Goal: Transaction & Acquisition: Register for event/course

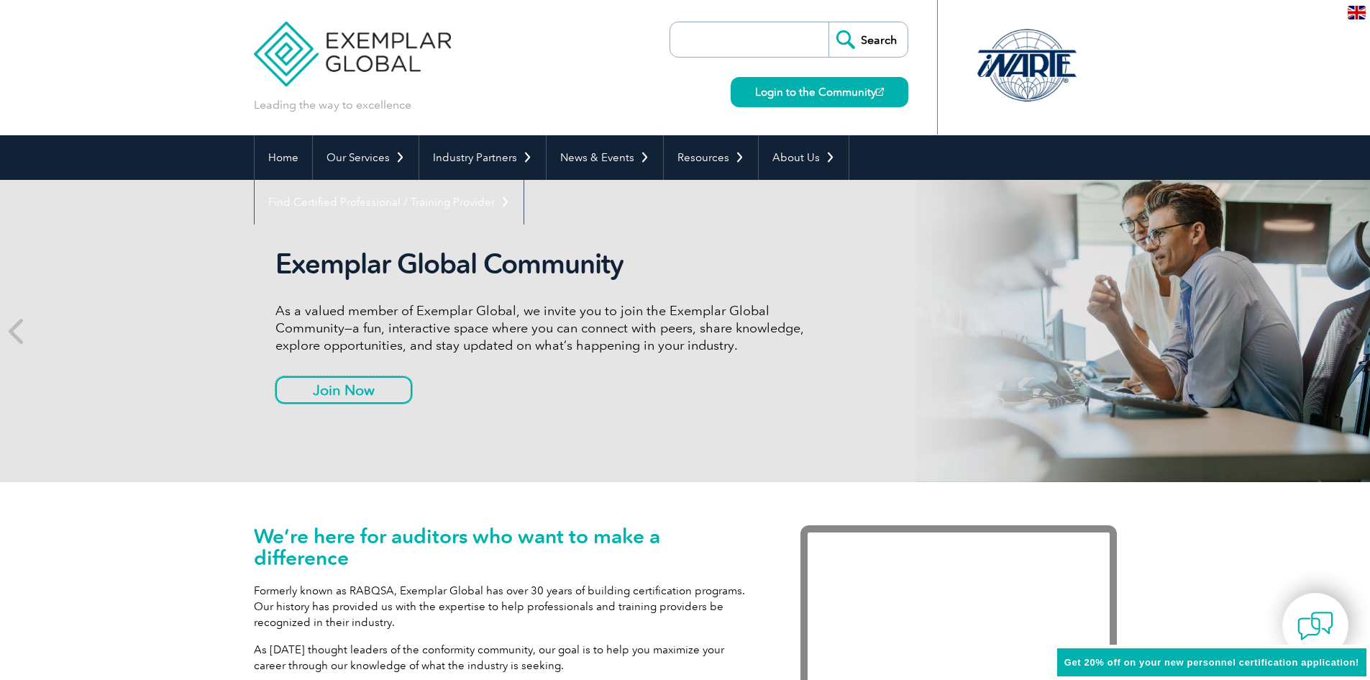
click at [343, 391] on link "Join Now" at bounding box center [343, 389] width 137 height 27
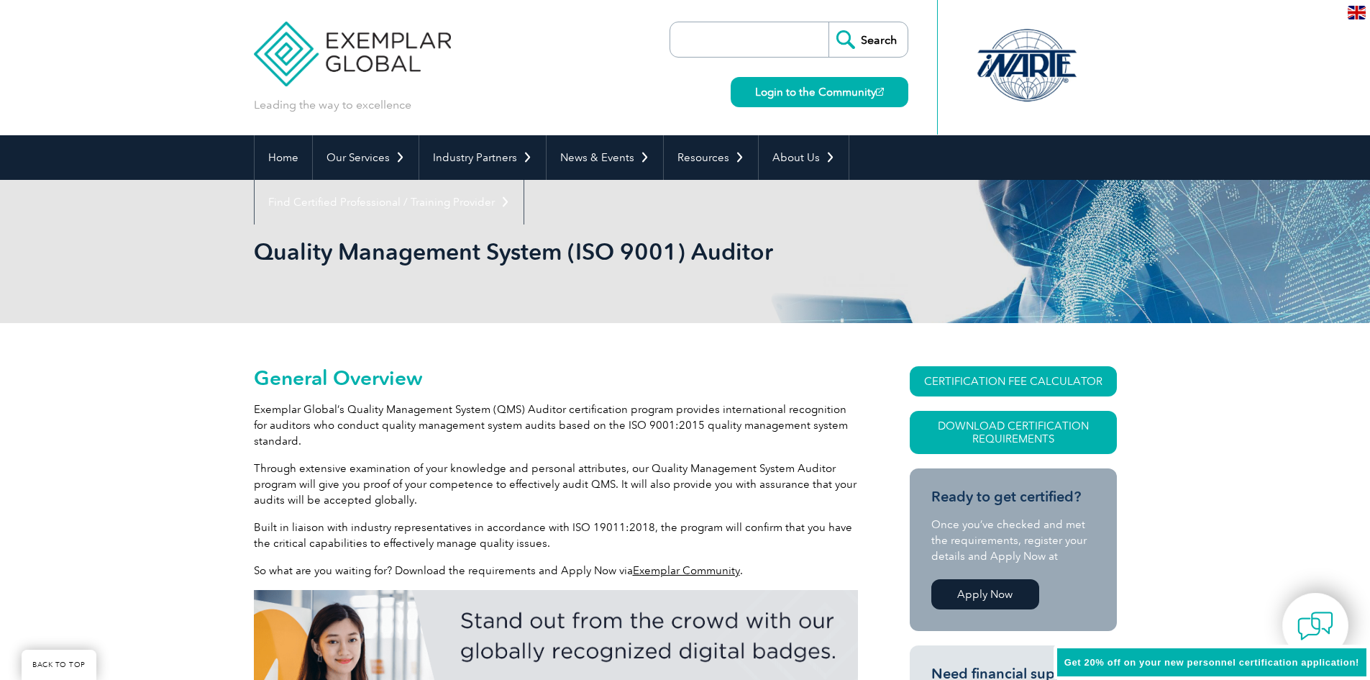
scroll to position [283, 0]
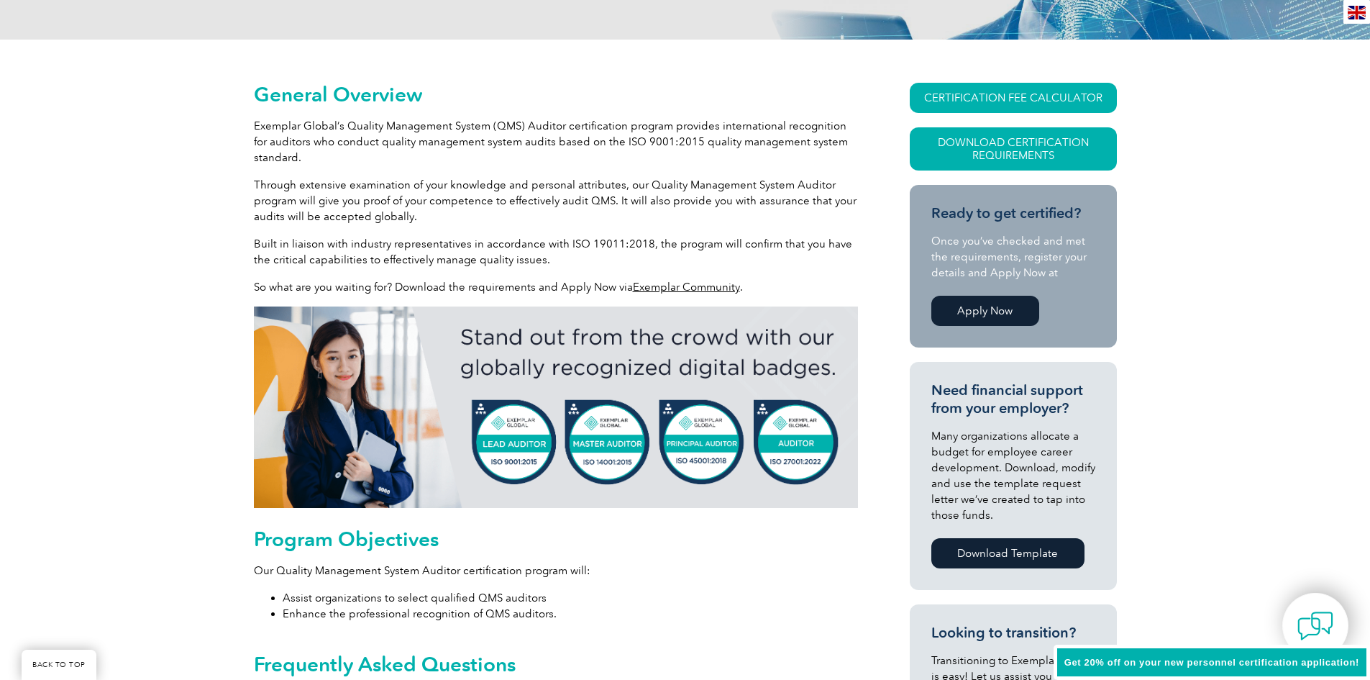
click at [1000, 306] on link "Apply Now" at bounding box center [985, 311] width 108 height 30
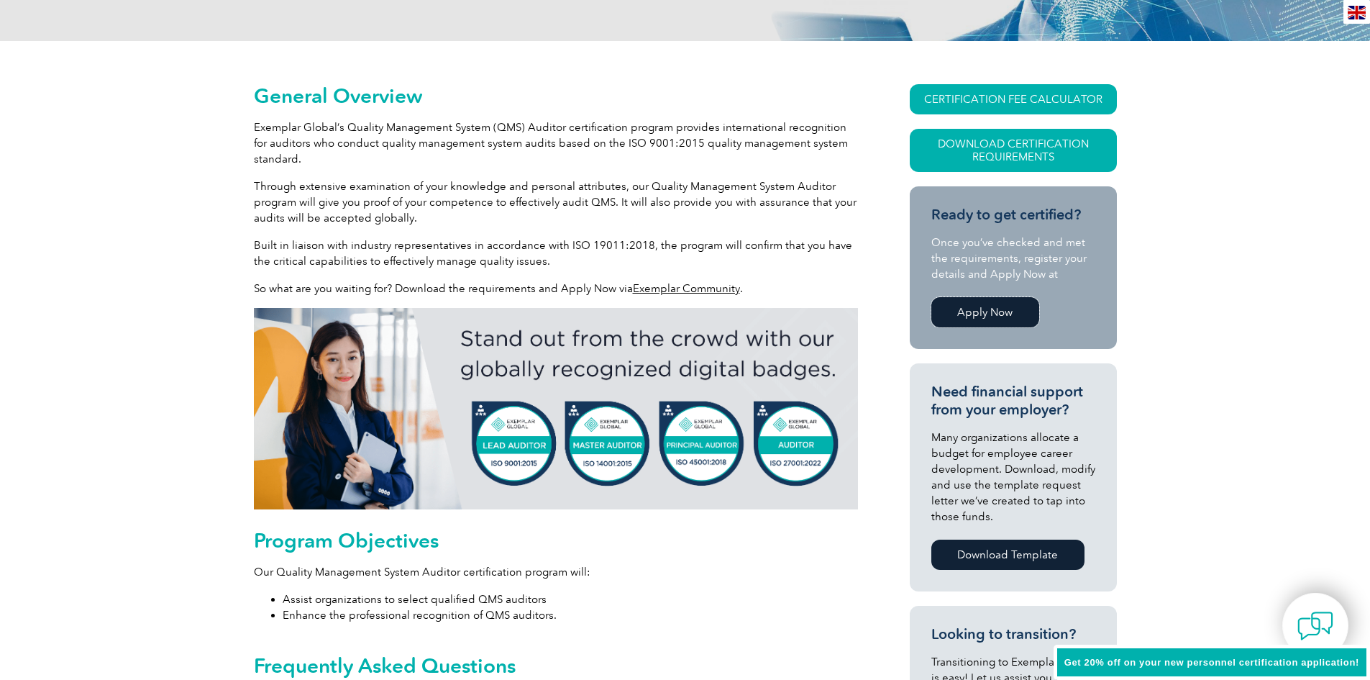
scroll to position [68, 0]
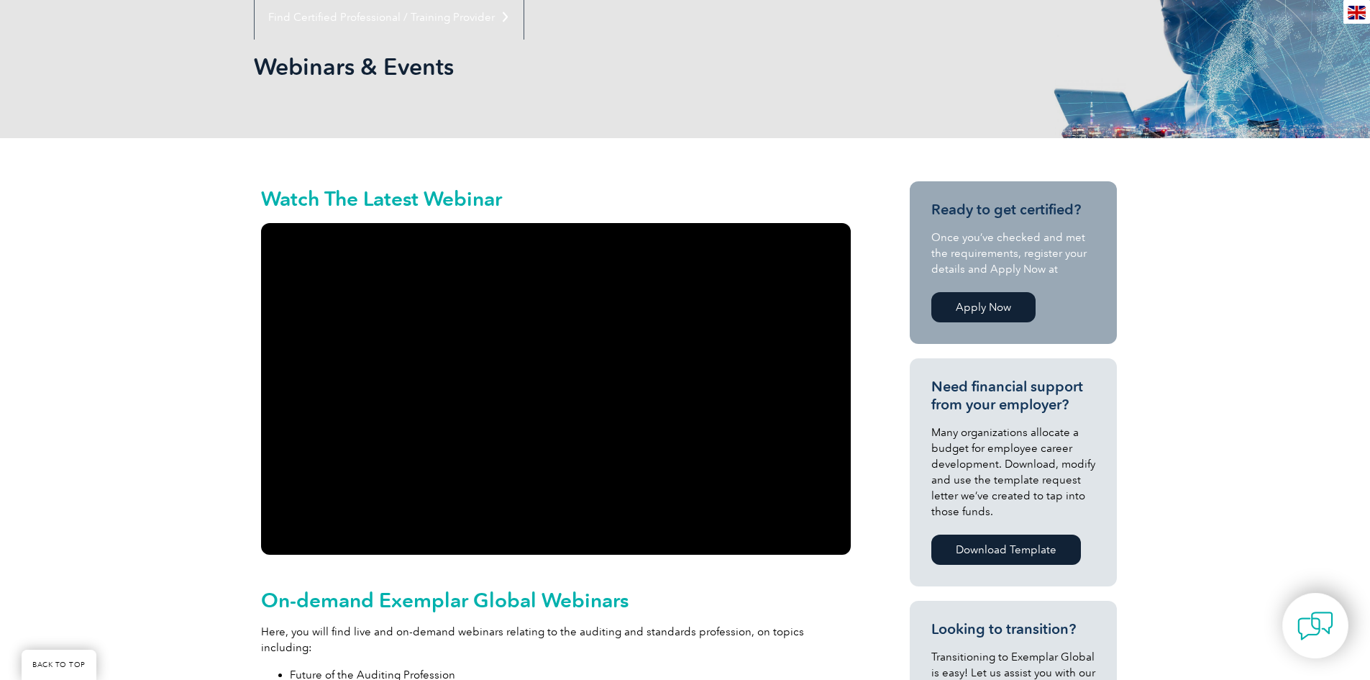
scroll to position [216, 0]
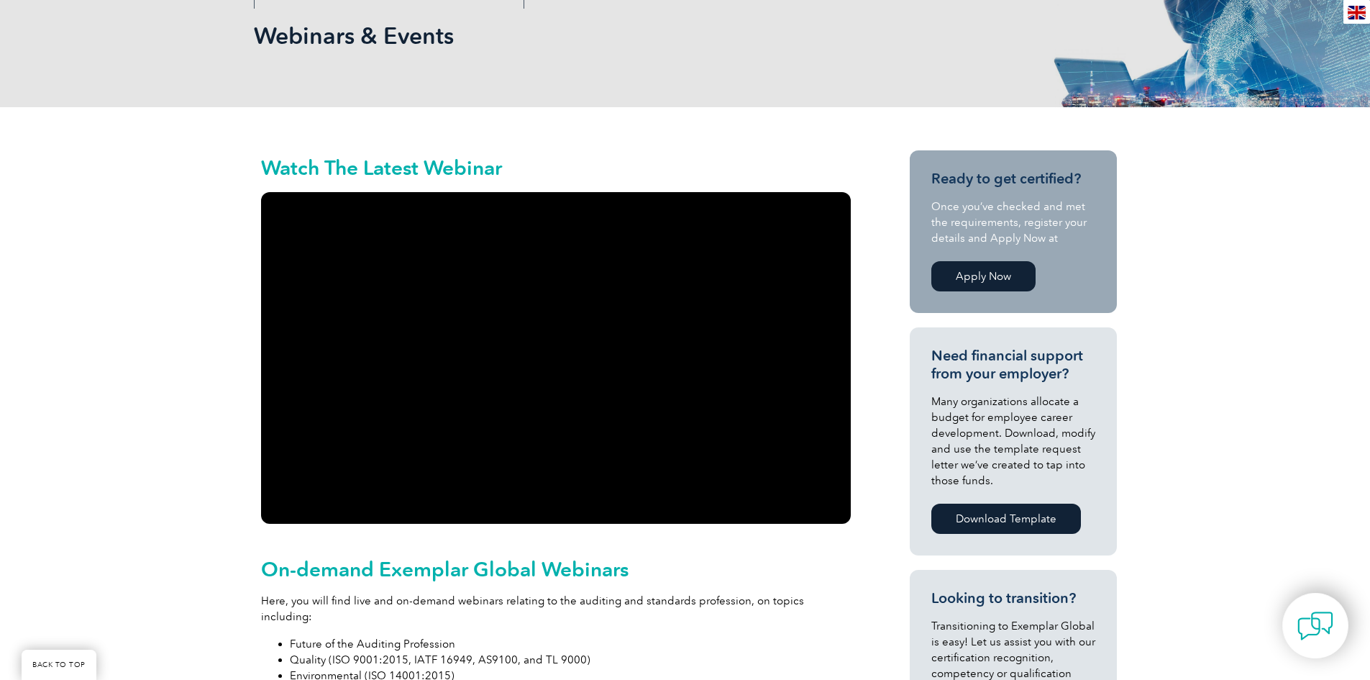
click at [995, 273] on link "Apply Now" at bounding box center [983, 276] width 104 height 30
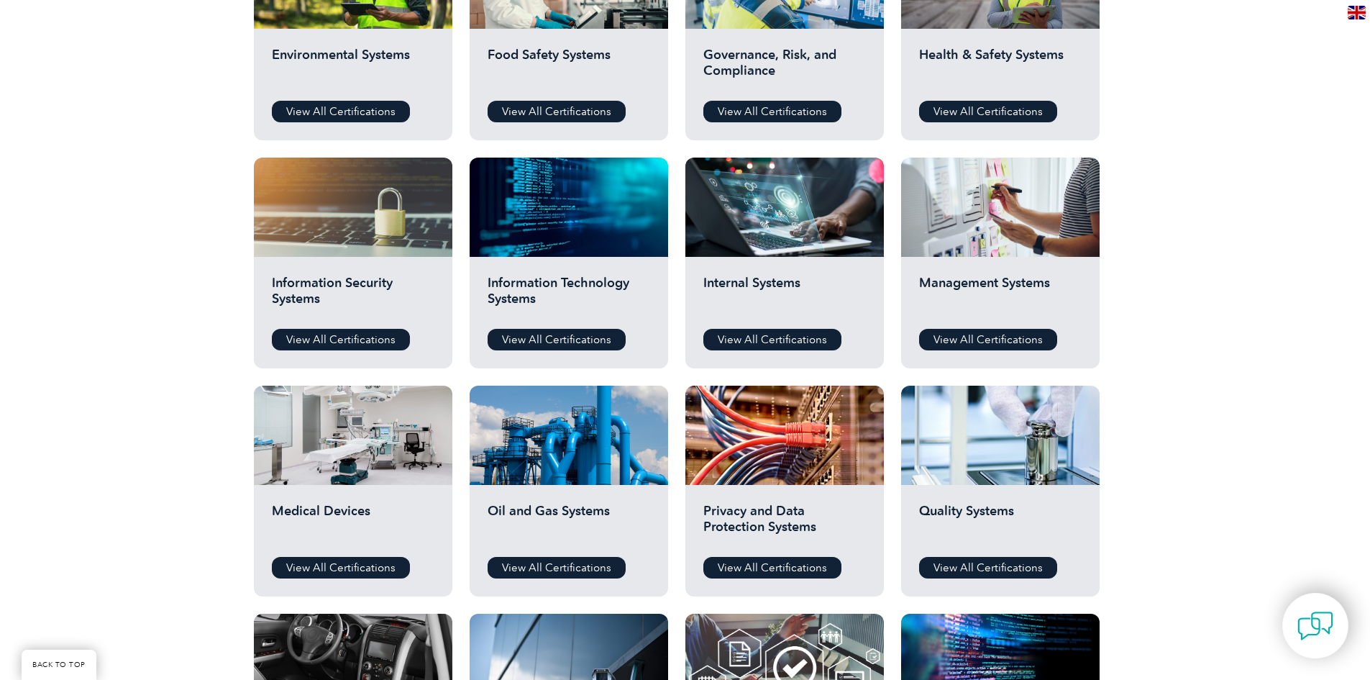
scroll to position [863, 0]
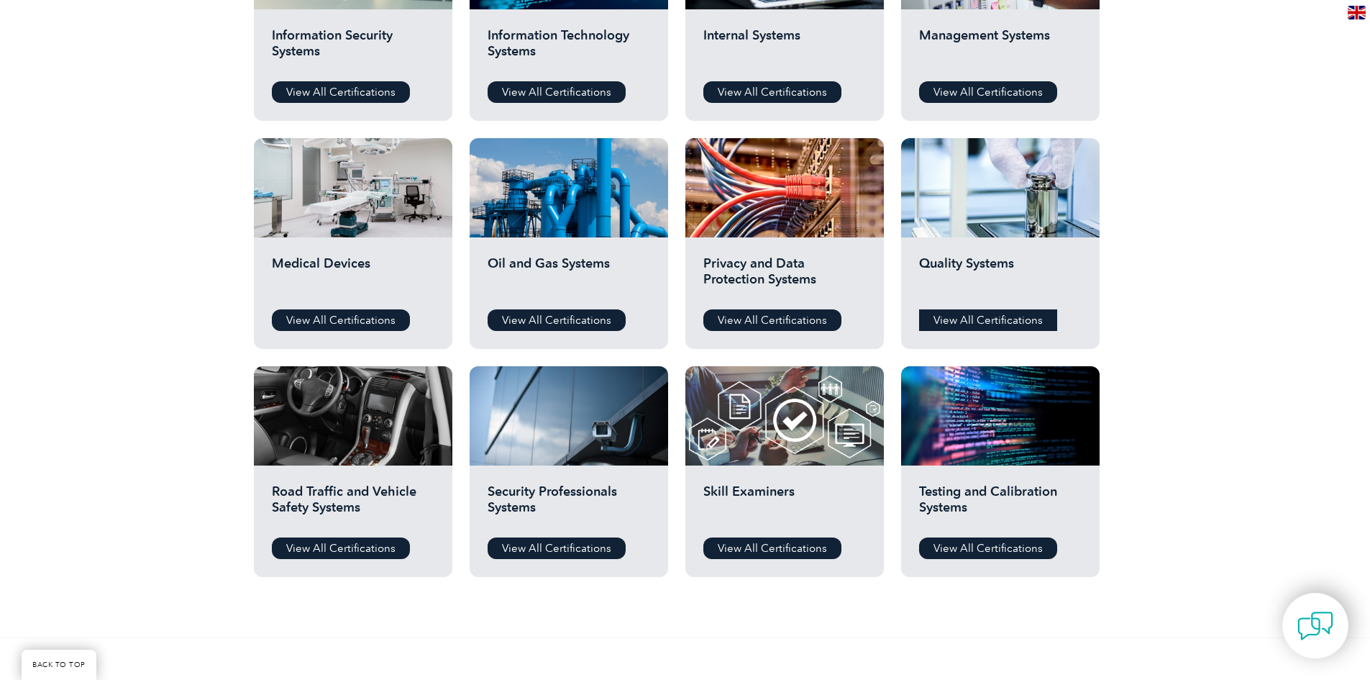
click at [974, 316] on link "View All Certifications" at bounding box center [988, 320] width 138 height 22
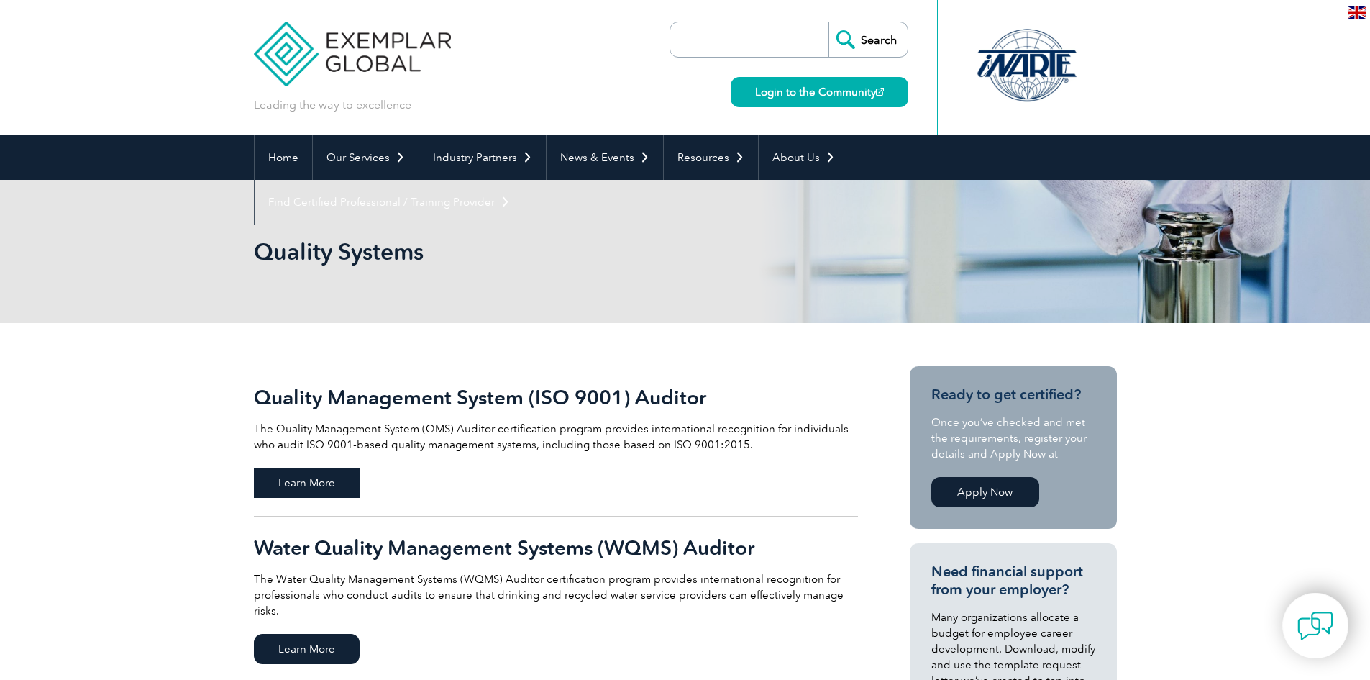
click at [286, 485] on span "Learn More" at bounding box center [307, 482] width 106 height 30
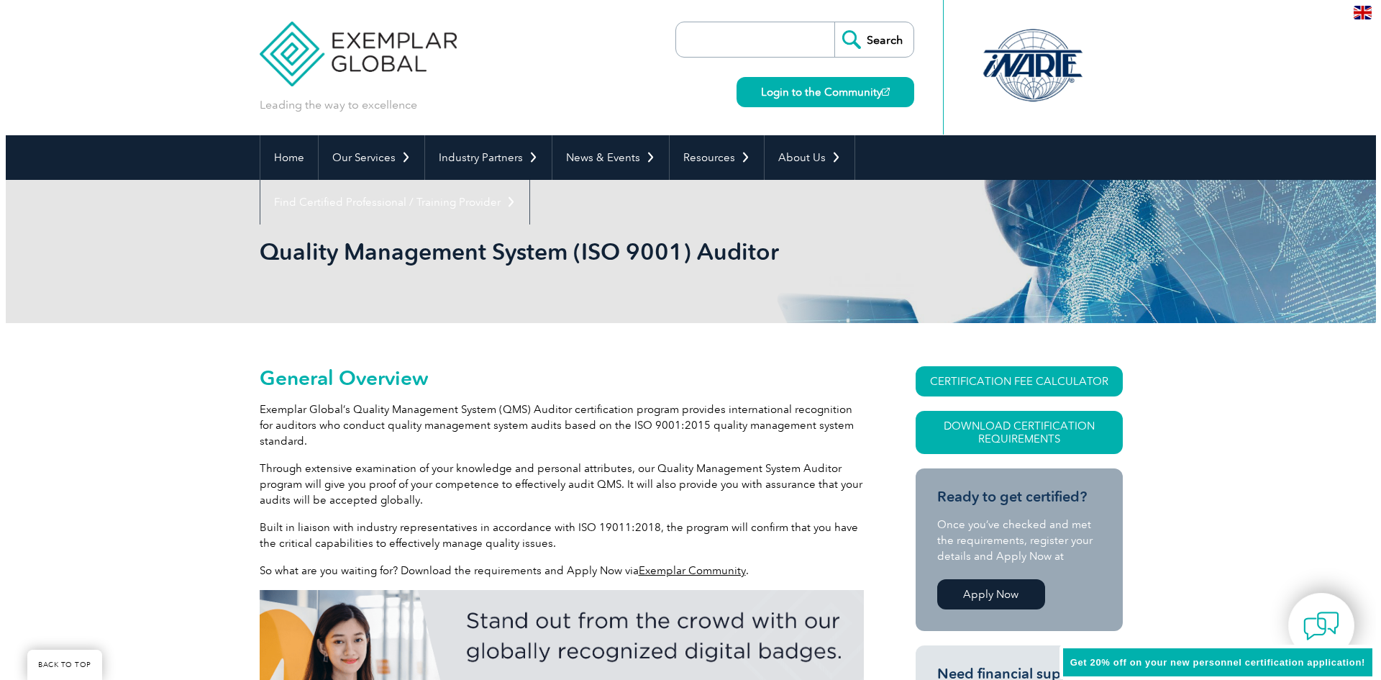
scroll to position [201, 0]
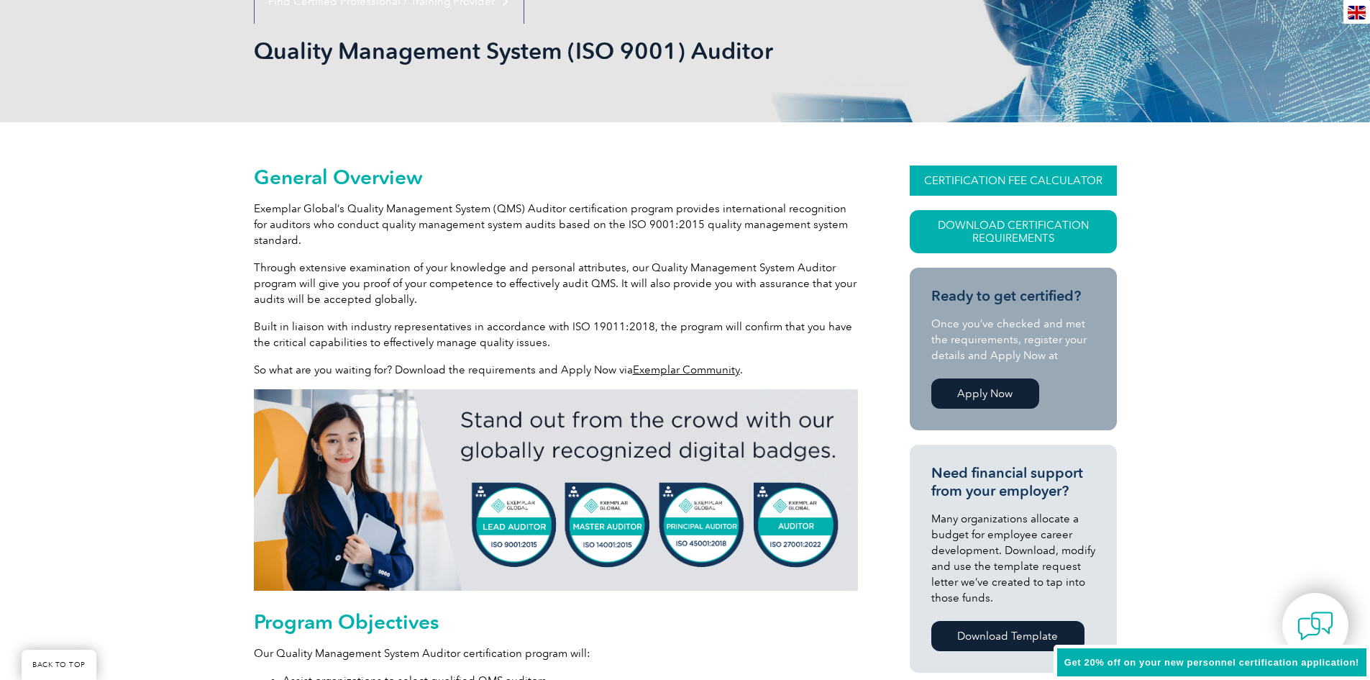
click at [1005, 184] on link "CERTIFICATION FEE CALCULATOR" at bounding box center [1013, 180] width 207 height 30
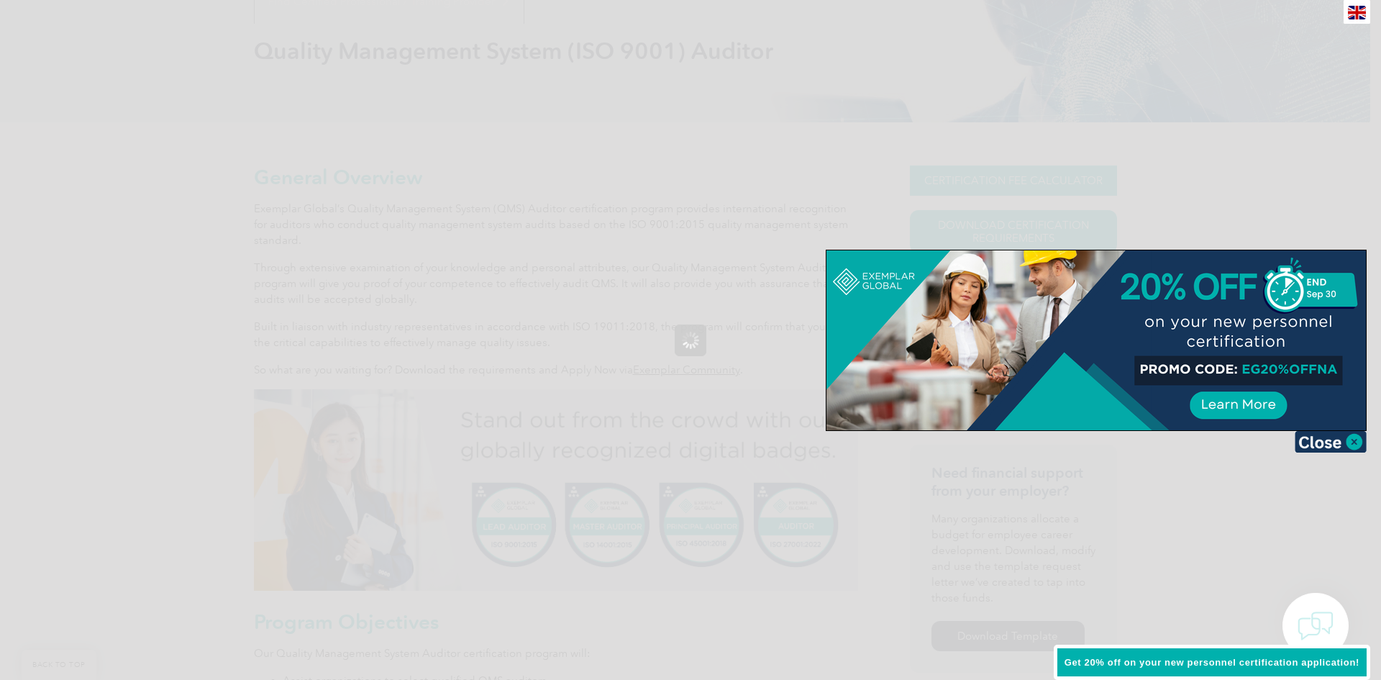
scroll to position [0, 0]
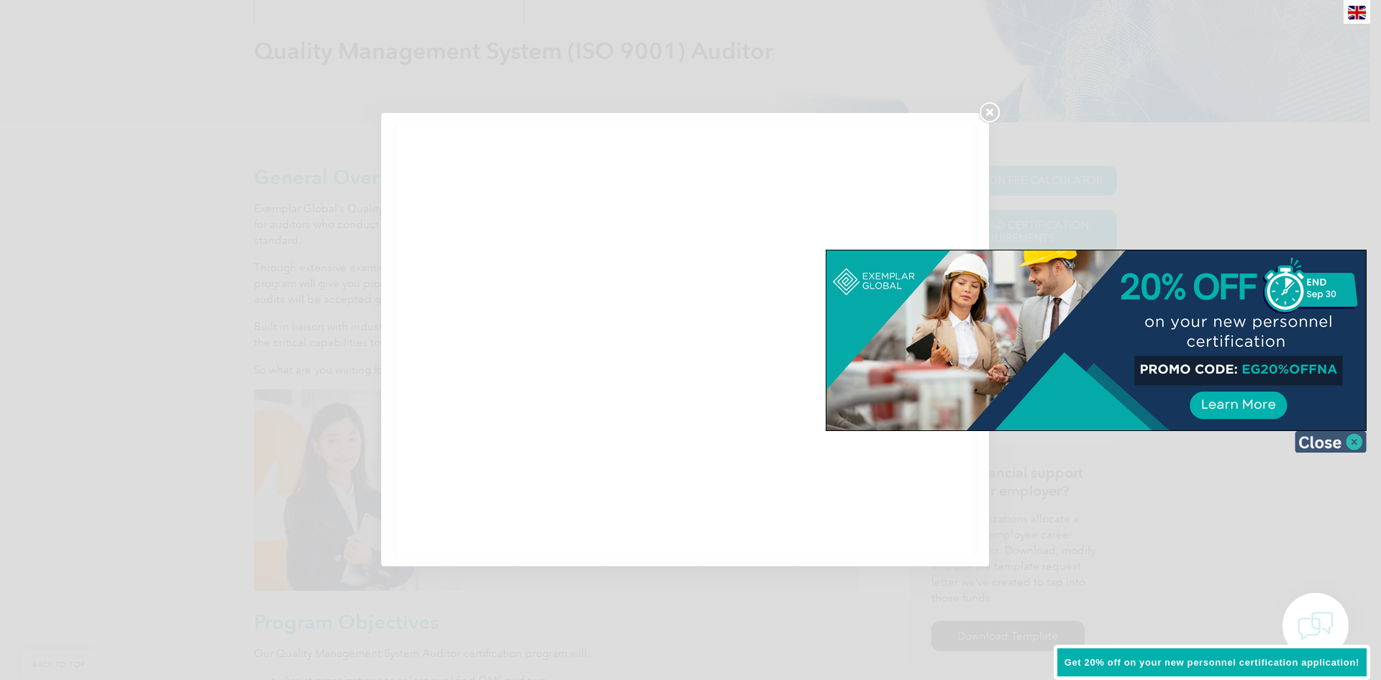
click at [1342, 439] on img at bounding box center [1331, 442] width 72 height 22
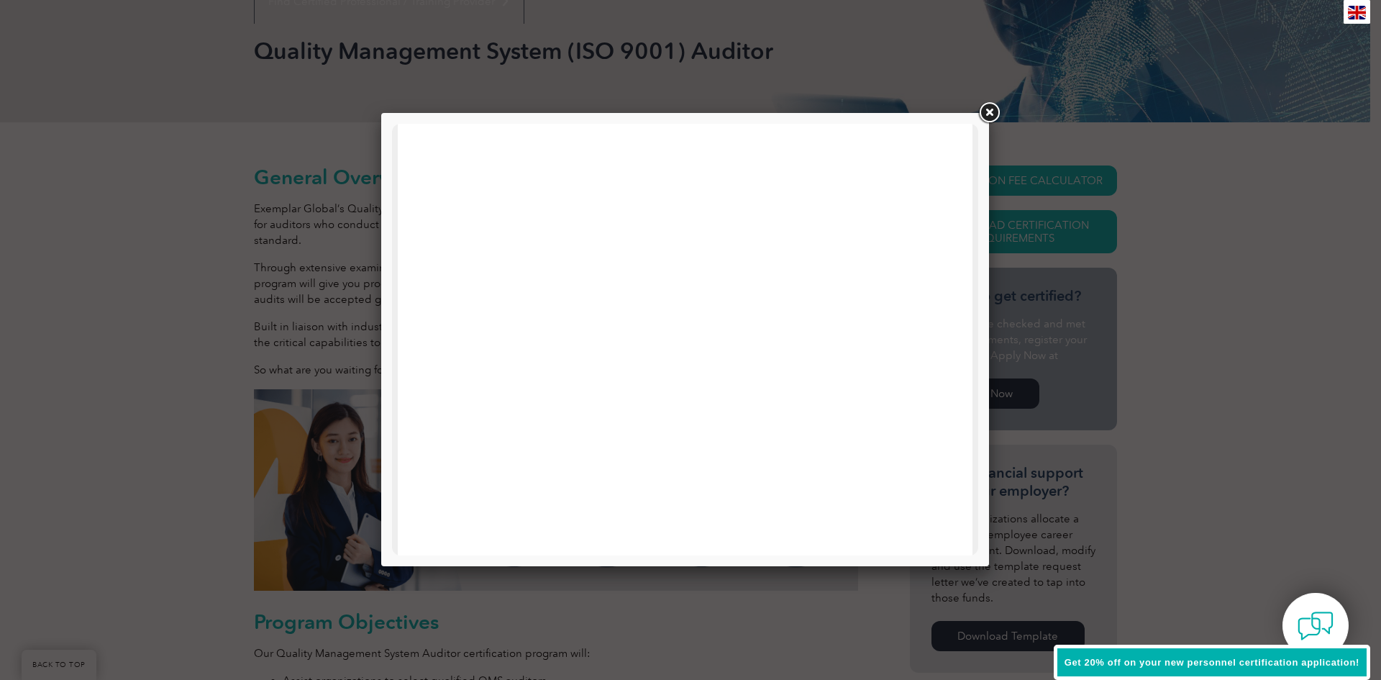
click at [988, 111] on link at bounding box center [989, 113] width 26 height 26
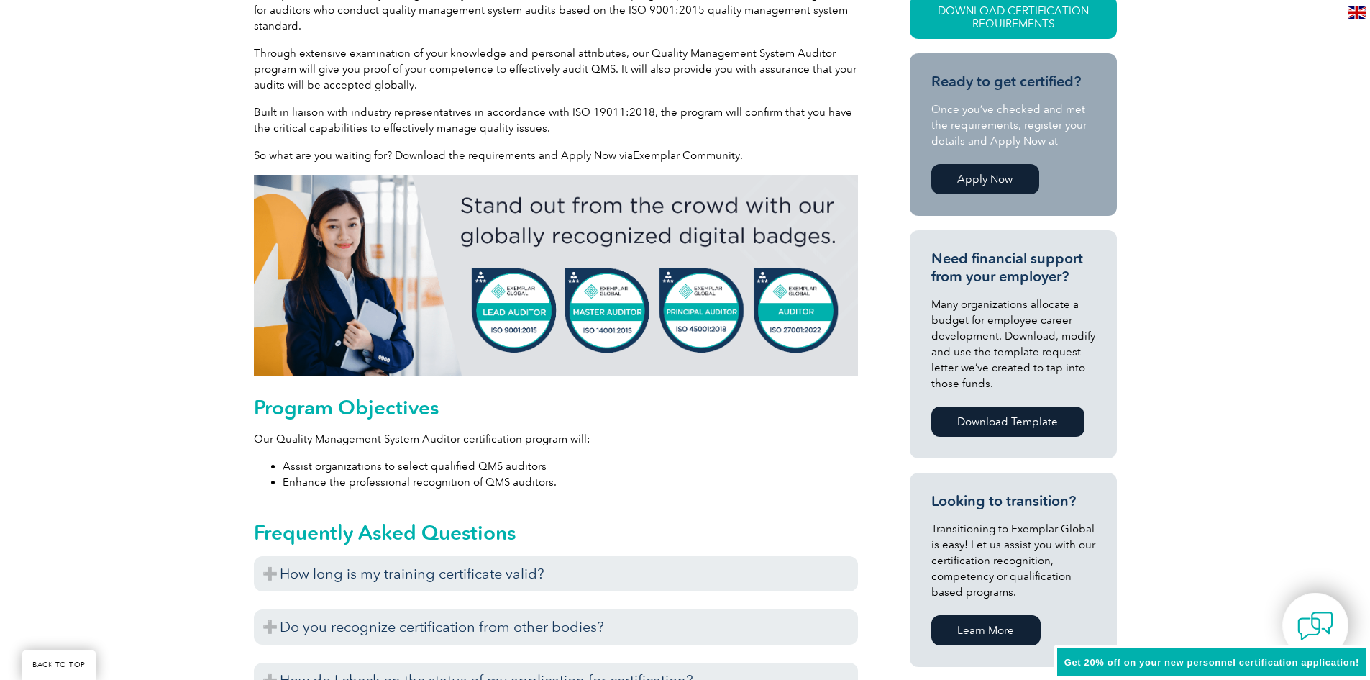
scroll to position [416, 0]
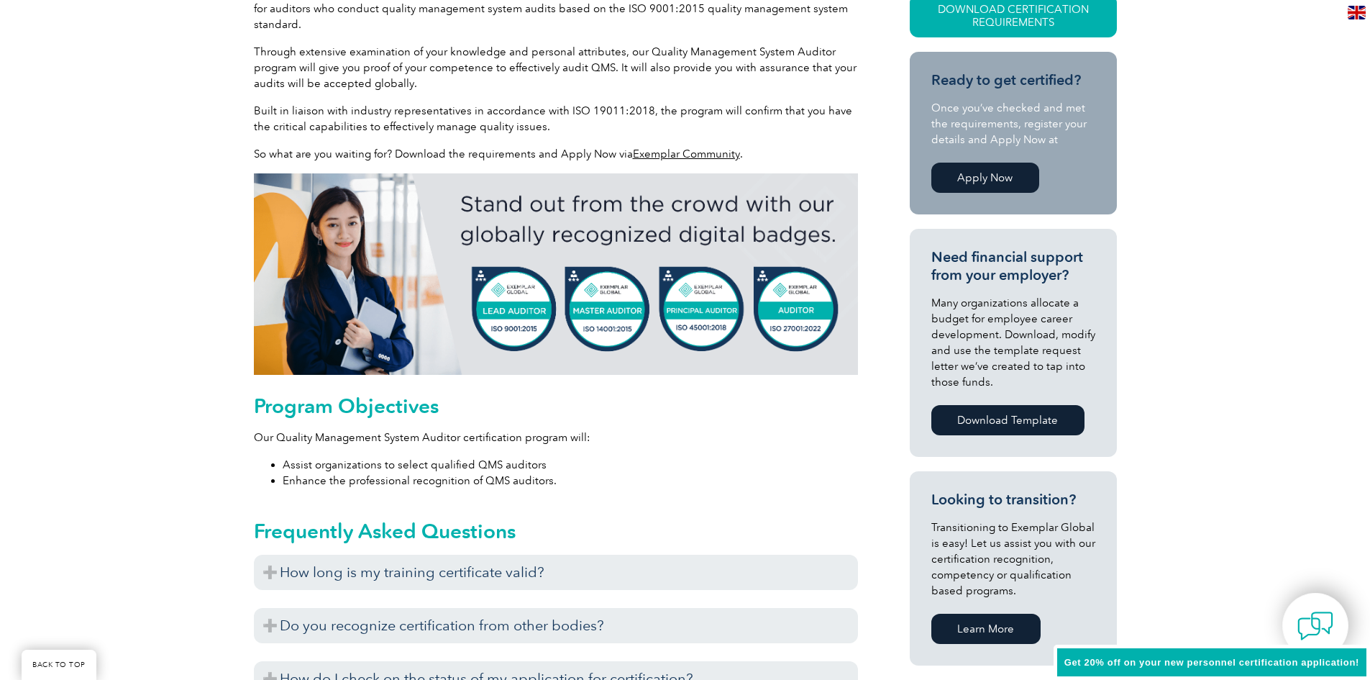
click at [989, 183] on link "Apply Now" at bounding box center [985, 178] width 108 height 30
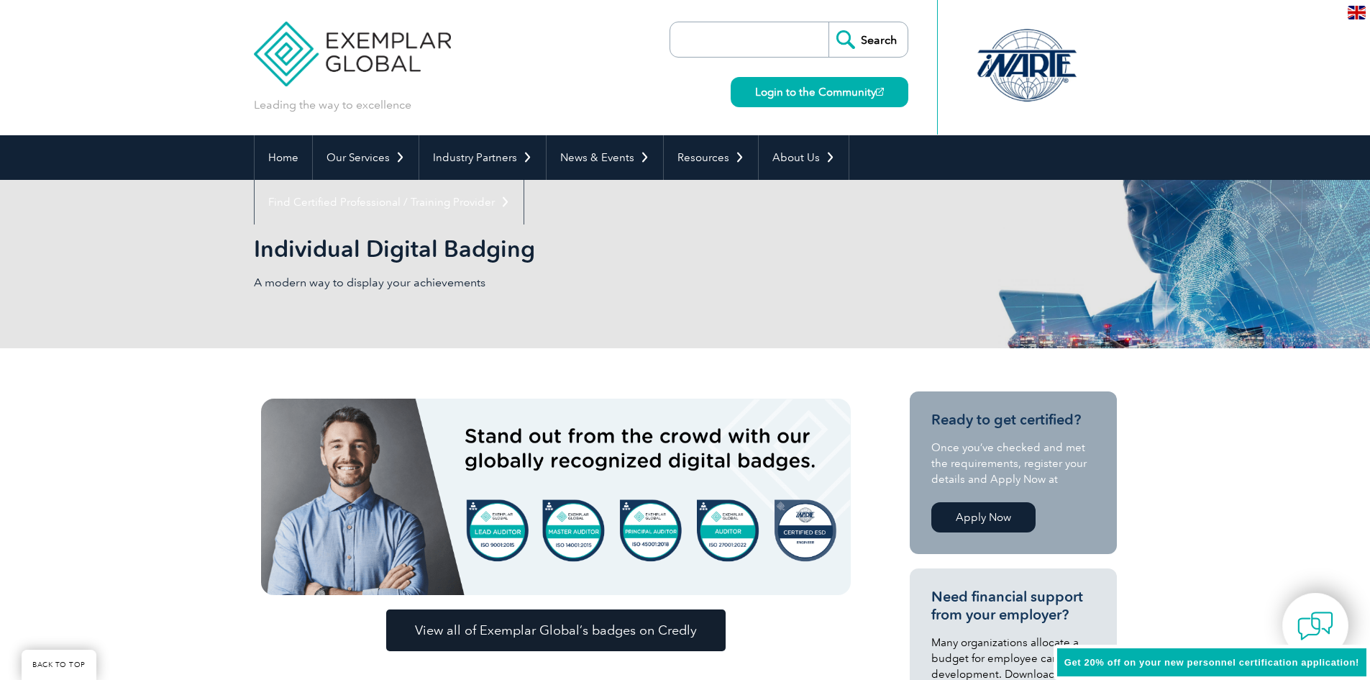
scroll to position [216, 0]
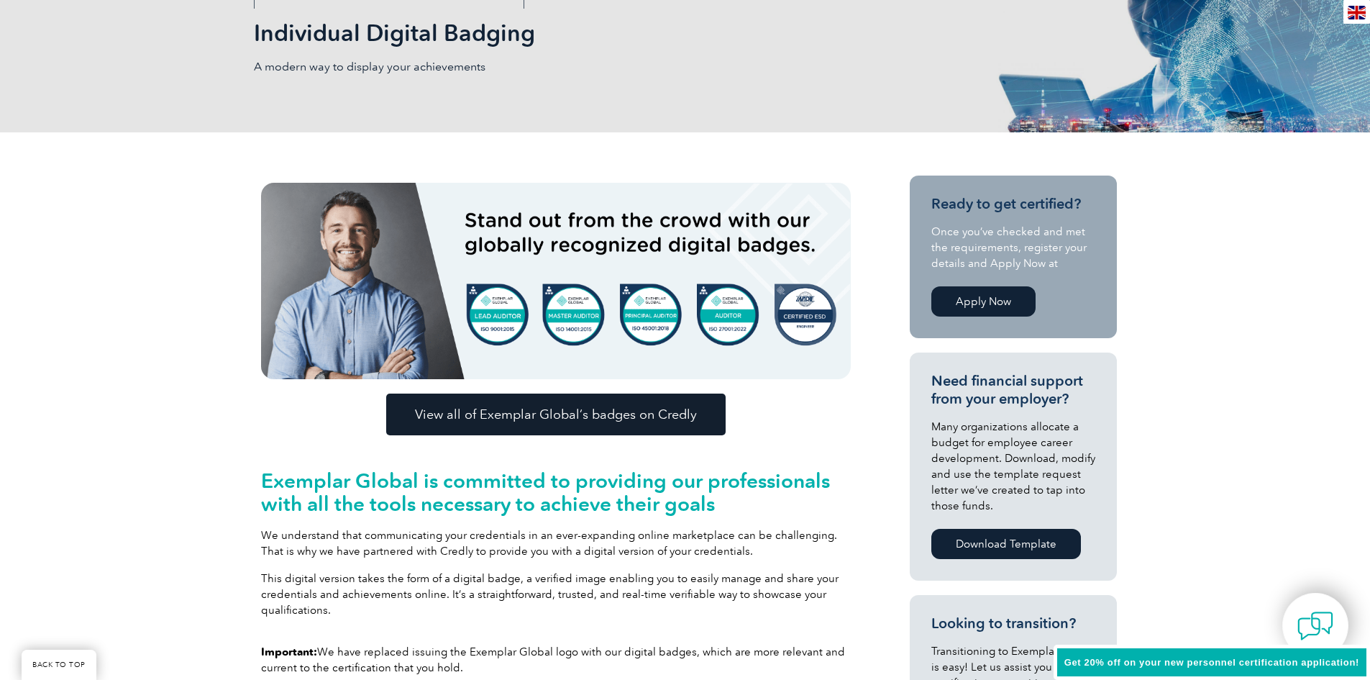
click at [641, 414] on span "View all of Exemplar Global’s badges on Credly" at bounding box center [556, 414] width 282 height 13
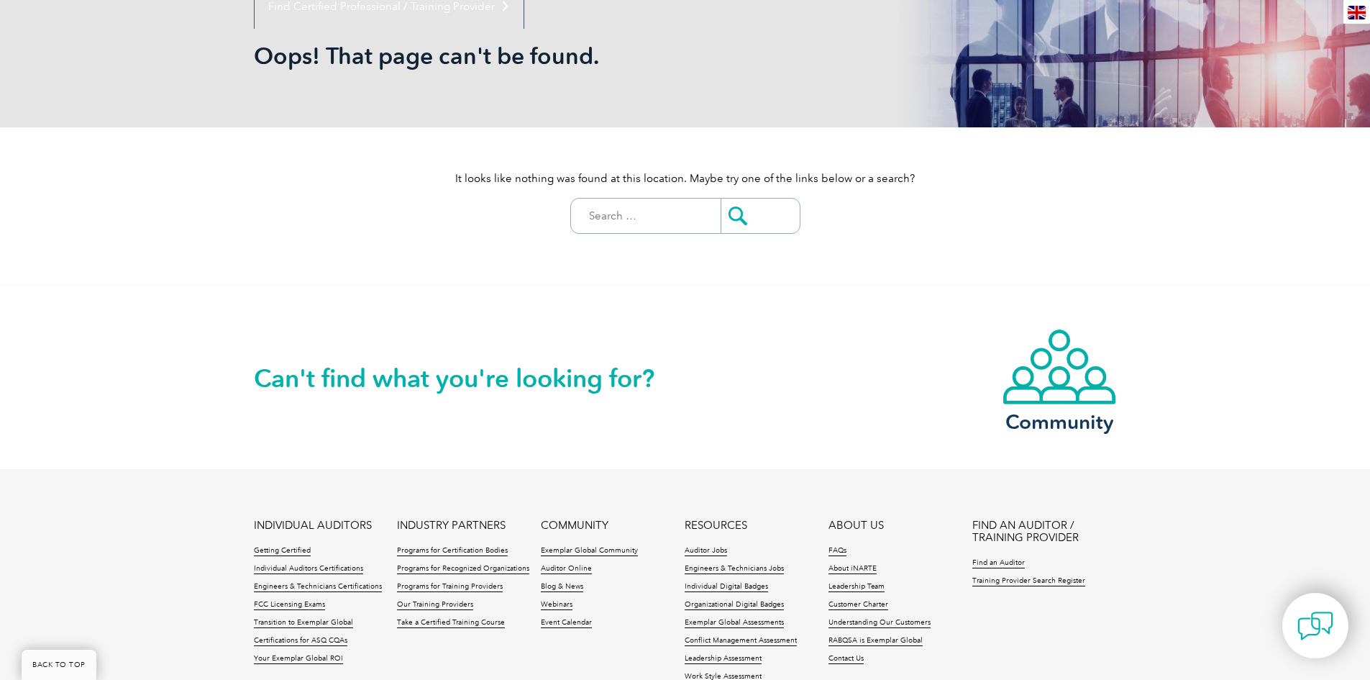
scroll to position [216, 0]
